Goal: Transaction & Acquisition: Purchase product/service

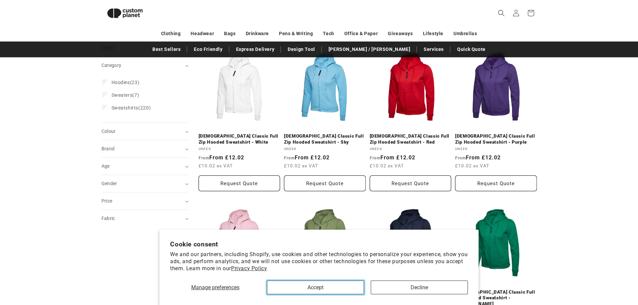
drag, startPoint x: 327, startPoint y: 288, endPoint x: 331, endPoint y: 255, distance: 33.8
click at [326, 288] on button "Accept" at bounding box center [315, 288] width 97 height 14
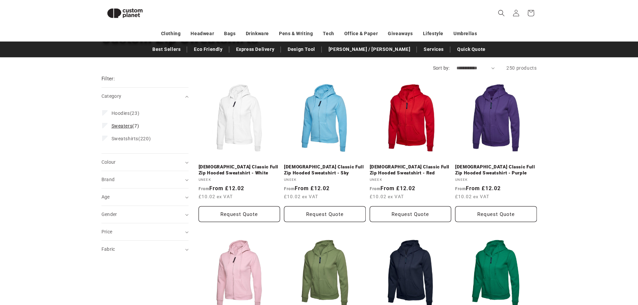
scroll to position [58, 0]
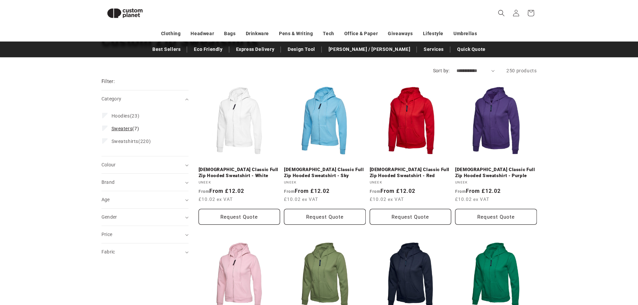
click at [130, 129] on span "Sweaters" at bounding box center [122, 128] width 21 height 5
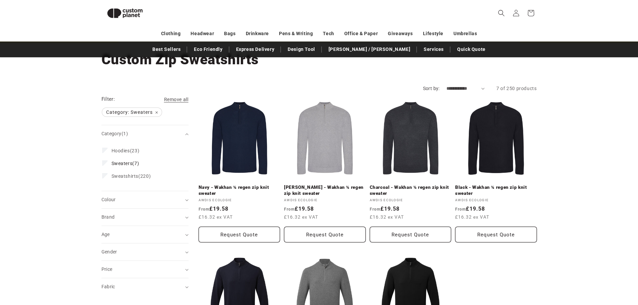
scroll to position [24, 0]
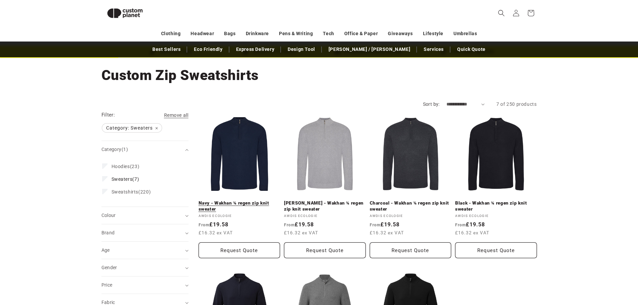
click at [259, 200] on link "Navy - Wakhan ¼ regen zip knit sweater" at bounding box center [240, 206] width 82 height 12
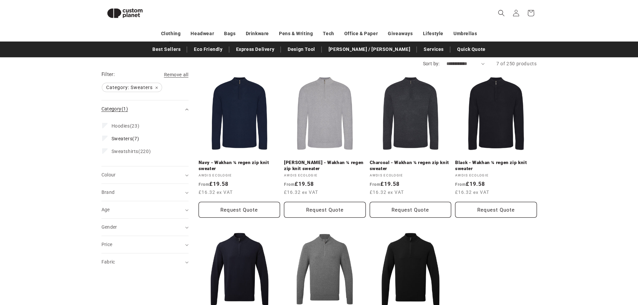
scroll to position [58, 0]
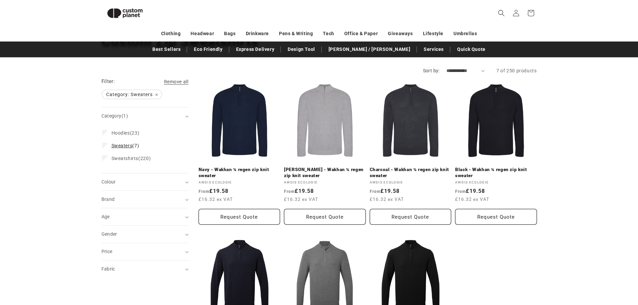
click at [124, 142] on label "Sweaters (7) Sweaters (7 products)" at bounding box center [143, 145] width 82 height 13
click at [123, 155] on label "Sweatshirts (220) Sweatshirts (220 products)" at bounding box center [143, 158] width 82 height 13
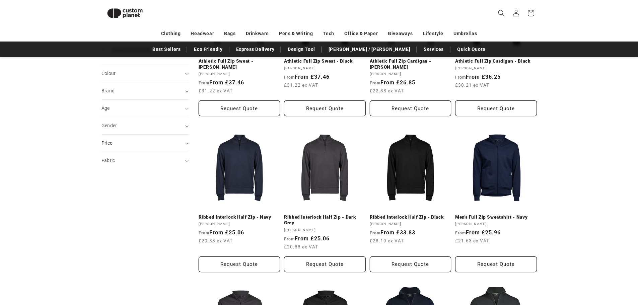
scroll to position [91, 0]
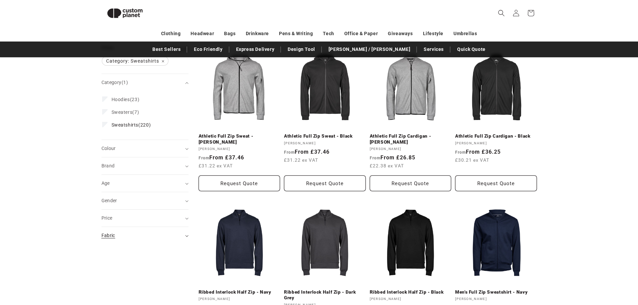
click at [129, 237] on div "Fabric (0)" at bounding box center [142, 235] width 81 height 7
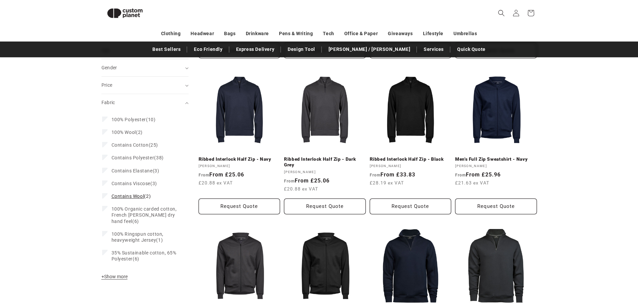
scroll to position [226, 0]
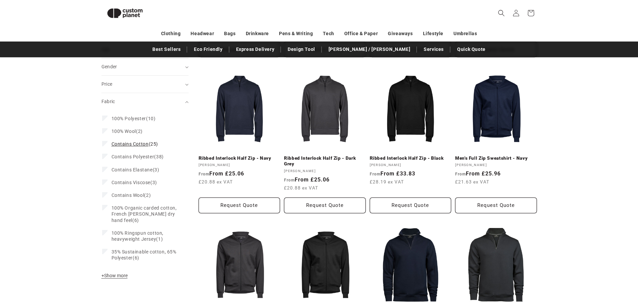
click at [139, 144] on span "Contains Cotton" at bounding box center [130, 143] width 37 height 5
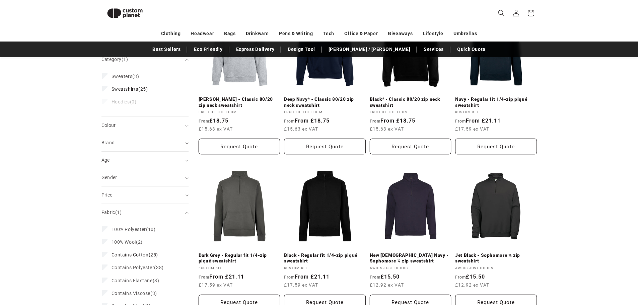
scroll to position [125, 0]
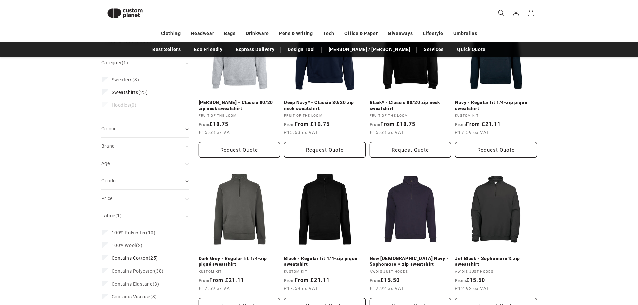
click at [329, 100] on link "Deep Navy* - Classic 80/20 zip neck sweatshirt" at bounding box center [325, 106] width 82 height 12
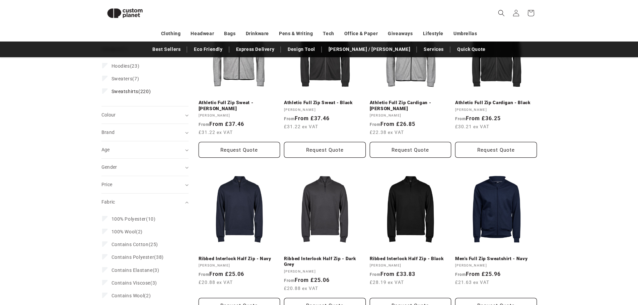
scroll to position [226, 0]
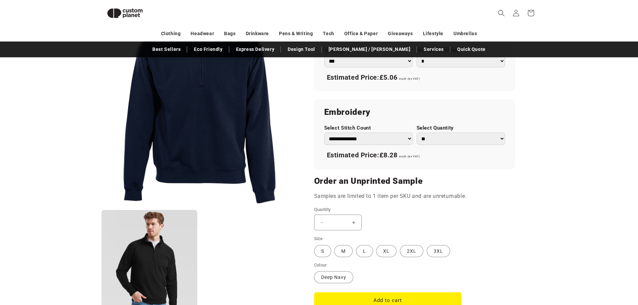
scroll to position [427, 0]
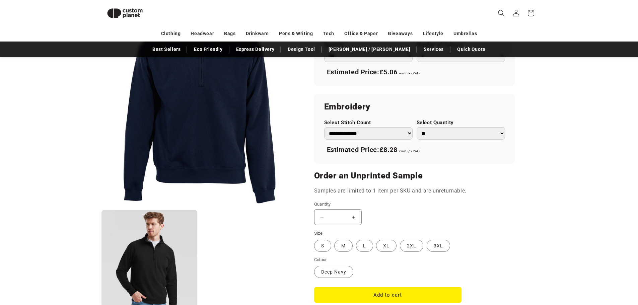
click at [376, 133] on select "**********" at bounding box center [368, 133] width 88 height 12
click at [324, 127] on select "**********" at bounding box center [368, 133] width 88 height 12
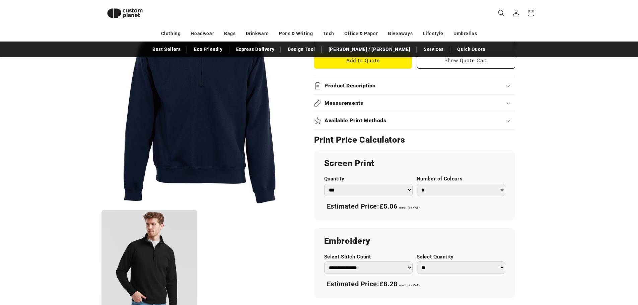
scroll to position [293, 0]
click at [384, 191] on select "*** *** *** **** **** **** ***** *****" at bounding box center [368, 190] width 88 height 12
click at [607, 131] on product-info "Skip to product information Open media 1 in modal Open media 2 in modal NaN / o…" at bounding box center [319, 131] width 638 height 683
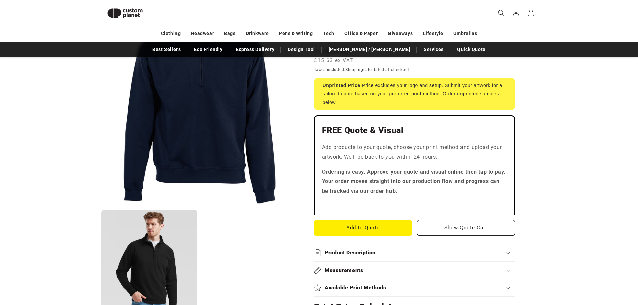
scroll to position [0, 0]
